Goal: Find specific page/section: Find specific page/section

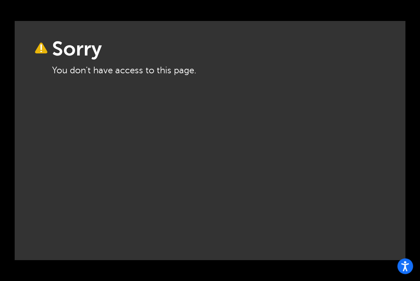
click at [299, 40] on div "Sorry You don't have access to this page." at bounding box center [210, 140] width 391 height 239
